Goal: Transaction & Acquisition: Subscribe to service/newsletter

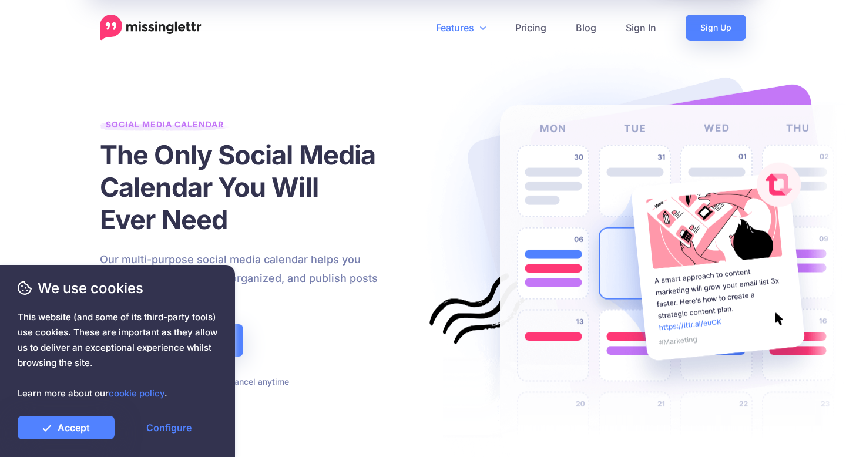
click at [309, 239] on div "Social Media Calendar The Only Social Media Calendar You Will Ever Need Our mul…" at bounding box center [245, 253] width 291 height 272
click at [485, 25] on icon at bounding box center [483, 27] width 6 height 9
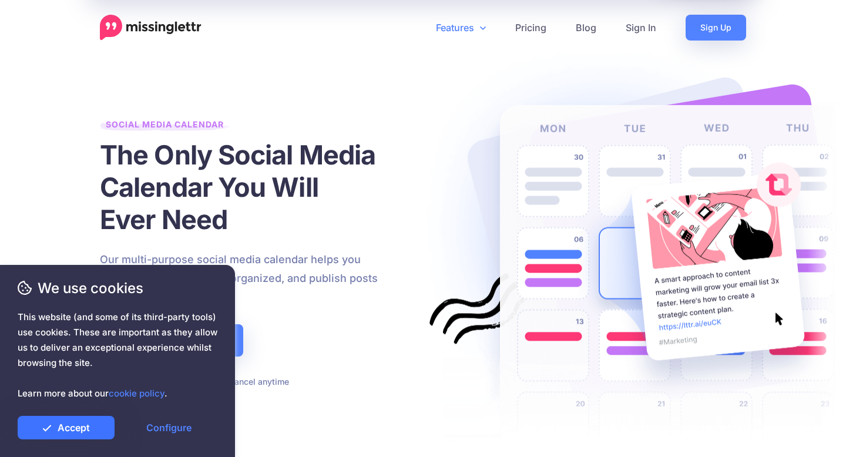
click at [65, 434] on link "Accept" at bounding box center [66, 427] width 97 height 23
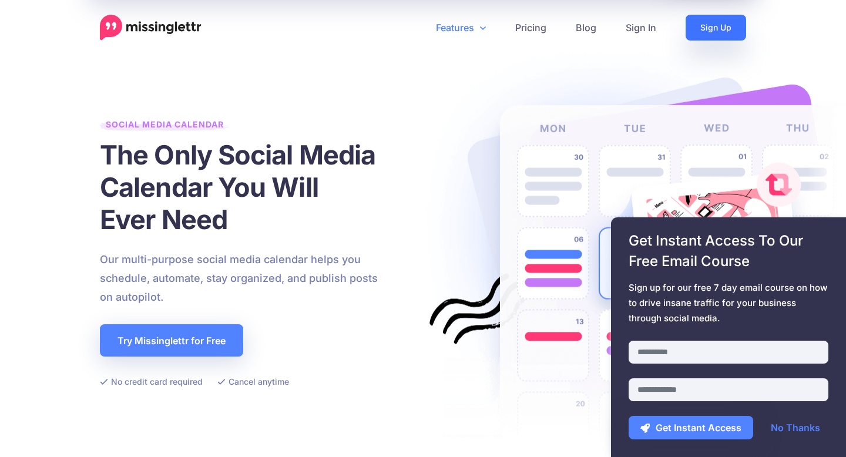
click at [702, 39] on link "Sign Up" at bounding box center [715, 28] width 60 height 26
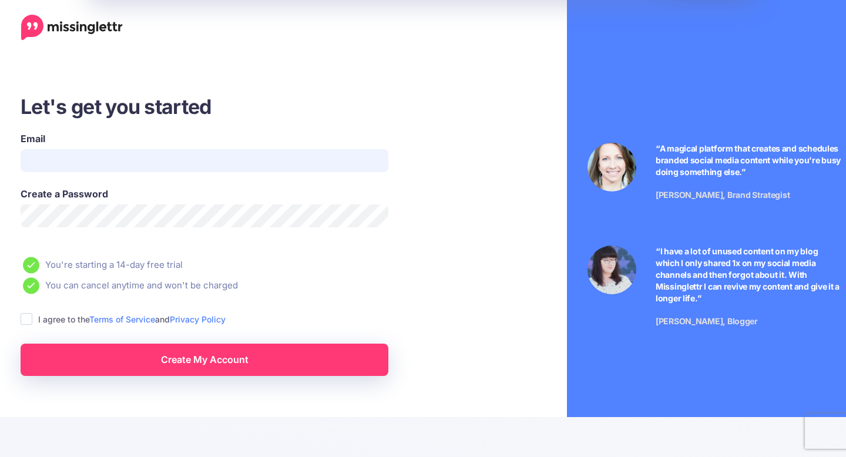
click at [197, 167] on input "Email" at bounding box center [205, 160] width 368 height 23
type input "**********"
click at [31, 322] on ins at bounding box center [27, 319] width 12 height 12
click at [141, 359] on link "Create My Account" at bounding box center [205, 360] width 368 height 32
